Goal: Browse casually: Explore the website without a specific task or goal

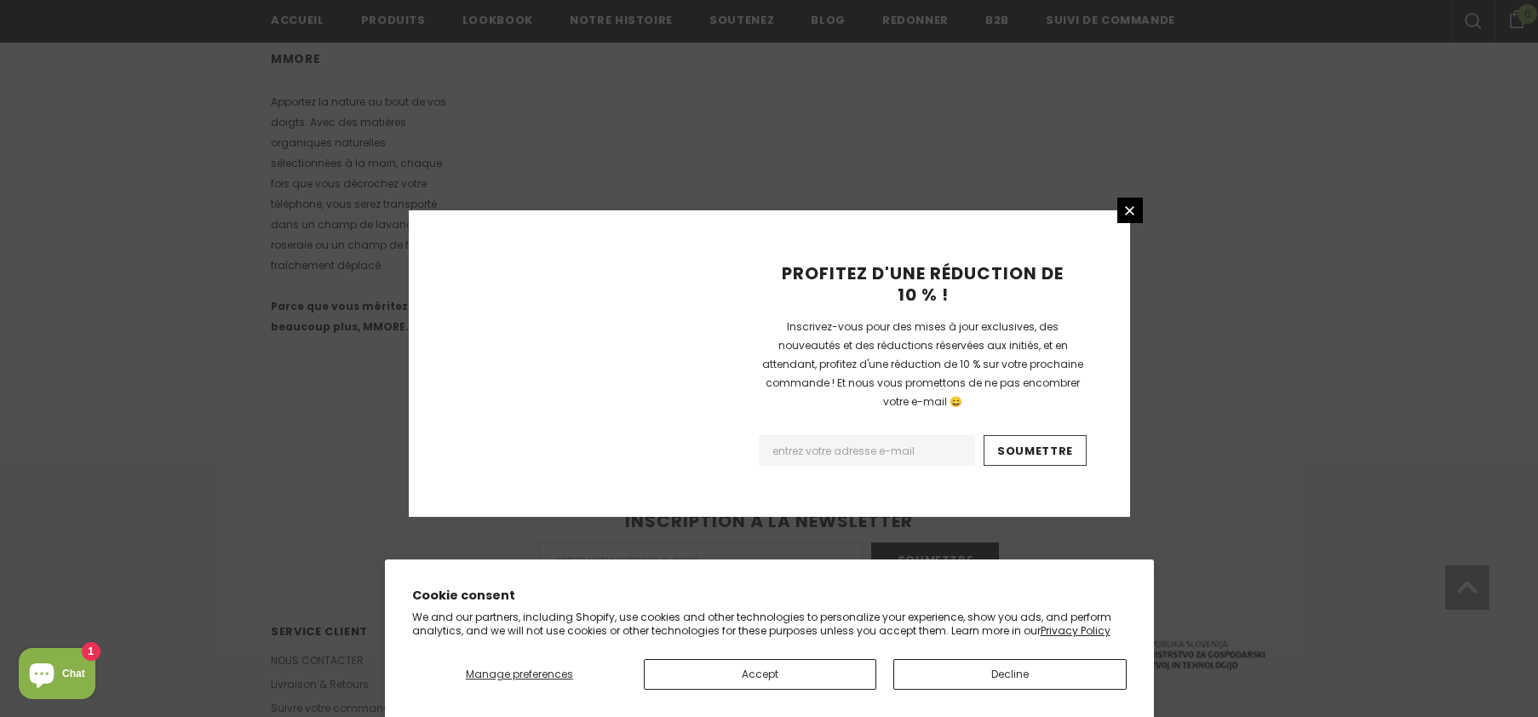
scroll to position [1070, 0]
